Goal: Check status: Check status

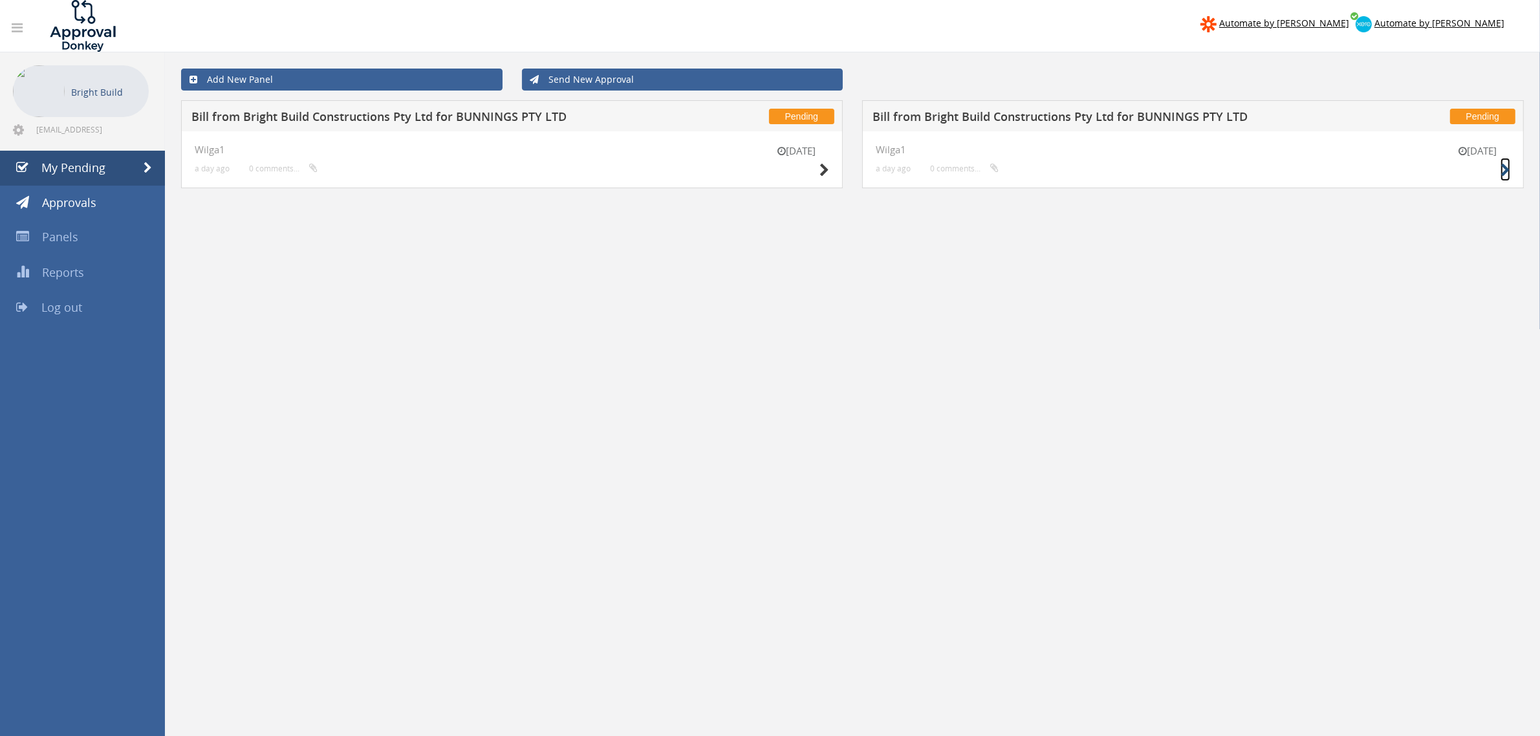
click at [1504, 169] on icon at bounding box center [1505, 171] width 10 height 14
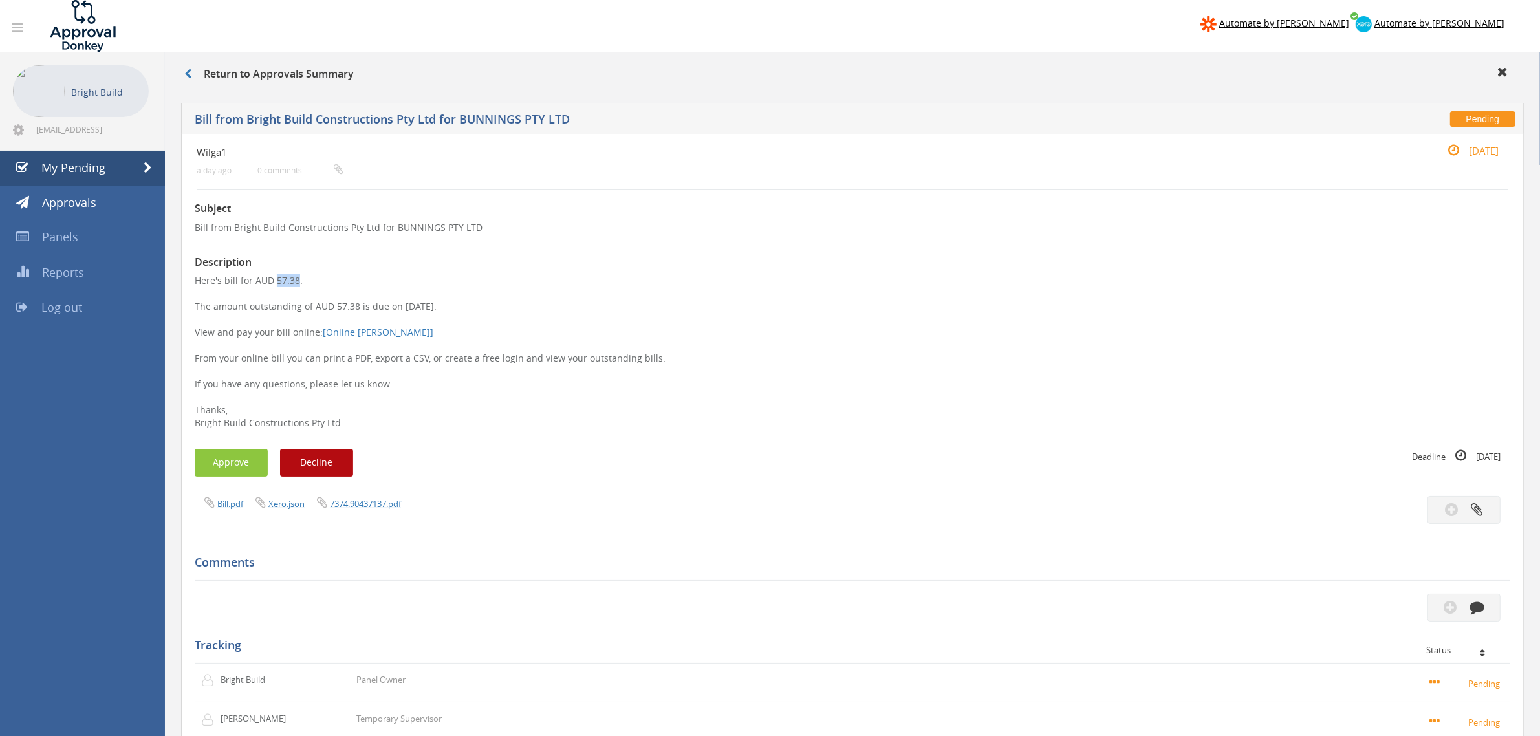
drag, startPoint x: 272, startPoint y: 280, endPoint x: 299, endPoint y: 279, distance: 27.2
click at [293, 279] on p "Here's bill for AUD 57.38. The amount outstanding of AUD 57.38 is due on [DATE]…" at bounding box center [852, 351] width 1315 height 155
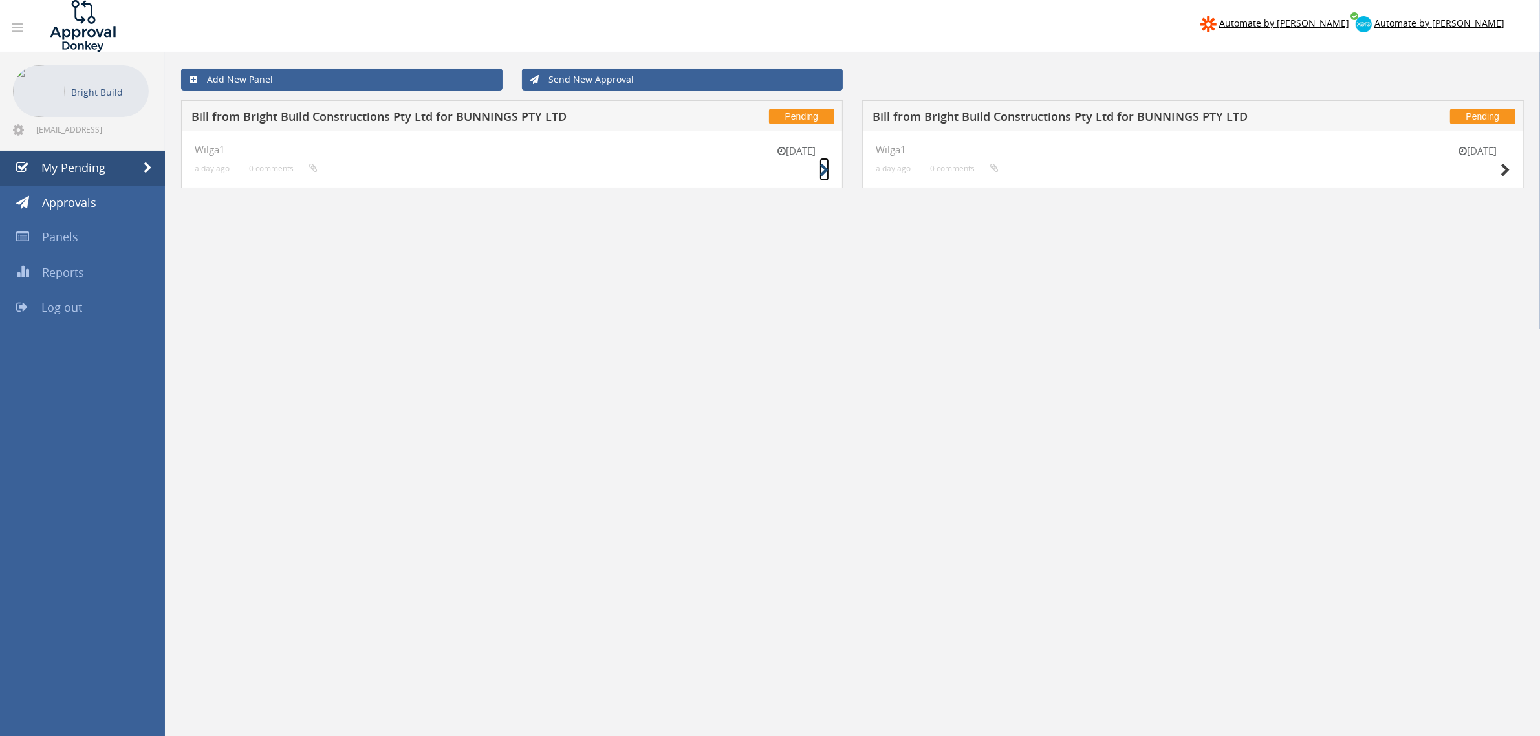
click at [823, 173] on icon at bounding box center [824, 171] width 10 height 14
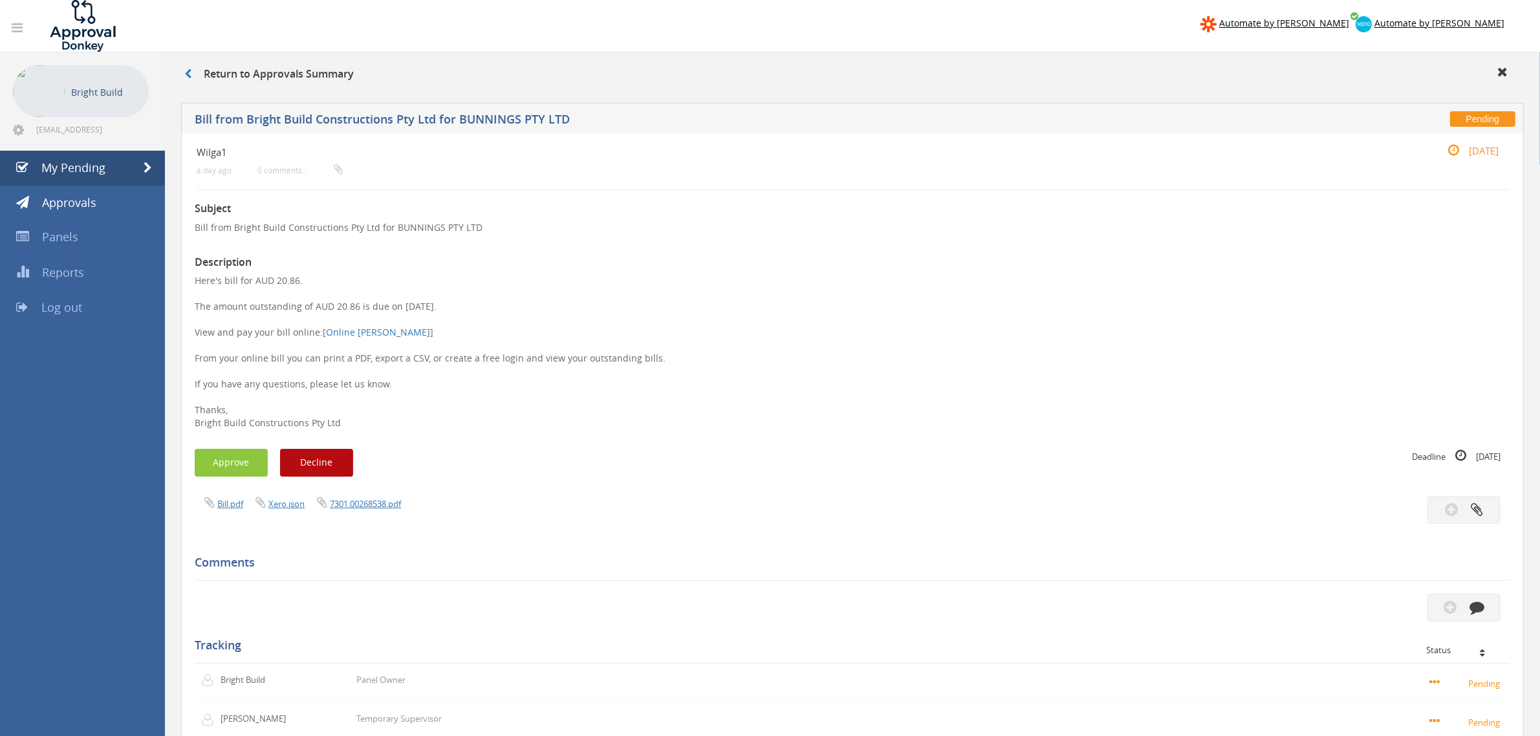
drag, startPoint x: 459, startPoint y: 303, endPoint x: 332, endPoint y: 306, distance: 127.4
click at [332, 306] on p "Here's bill for AUD 20.86. The amount outstanding of AUD 20.86 is due on [DATE]…" at bounding box center [852, 351] width 1315 height 155
click at [641, 303] on p "Here's bill for AUD 20.86. The amount outstanding of AUD 20.86 is due on [DATE]…" at bounding box center [852, 351] width 1315 height 155
